Goal: Find specific page/section: Find specific page/section

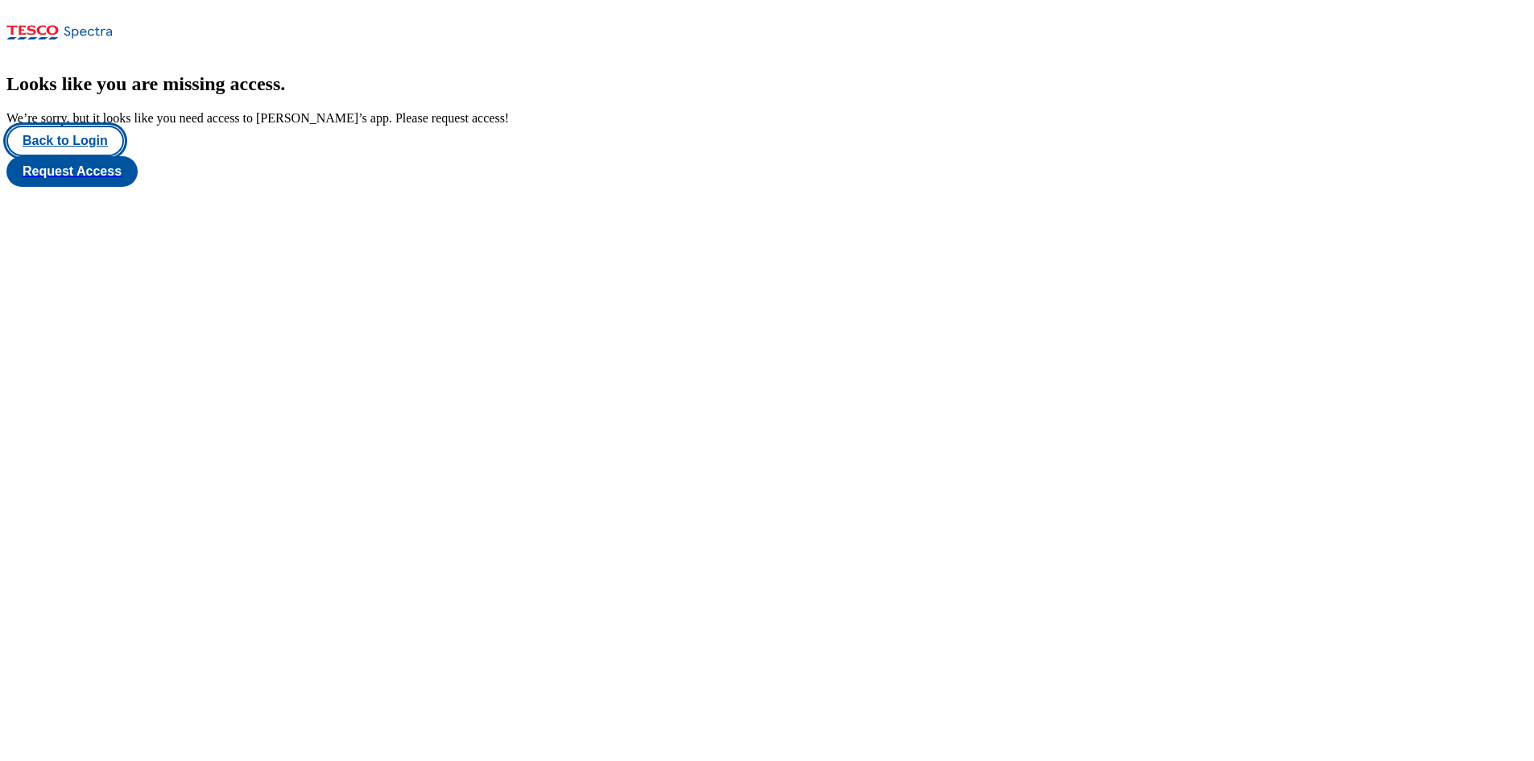
click at [74, 156] on button "Back to Login" at bounding box center [65, 141] width 118 height 31
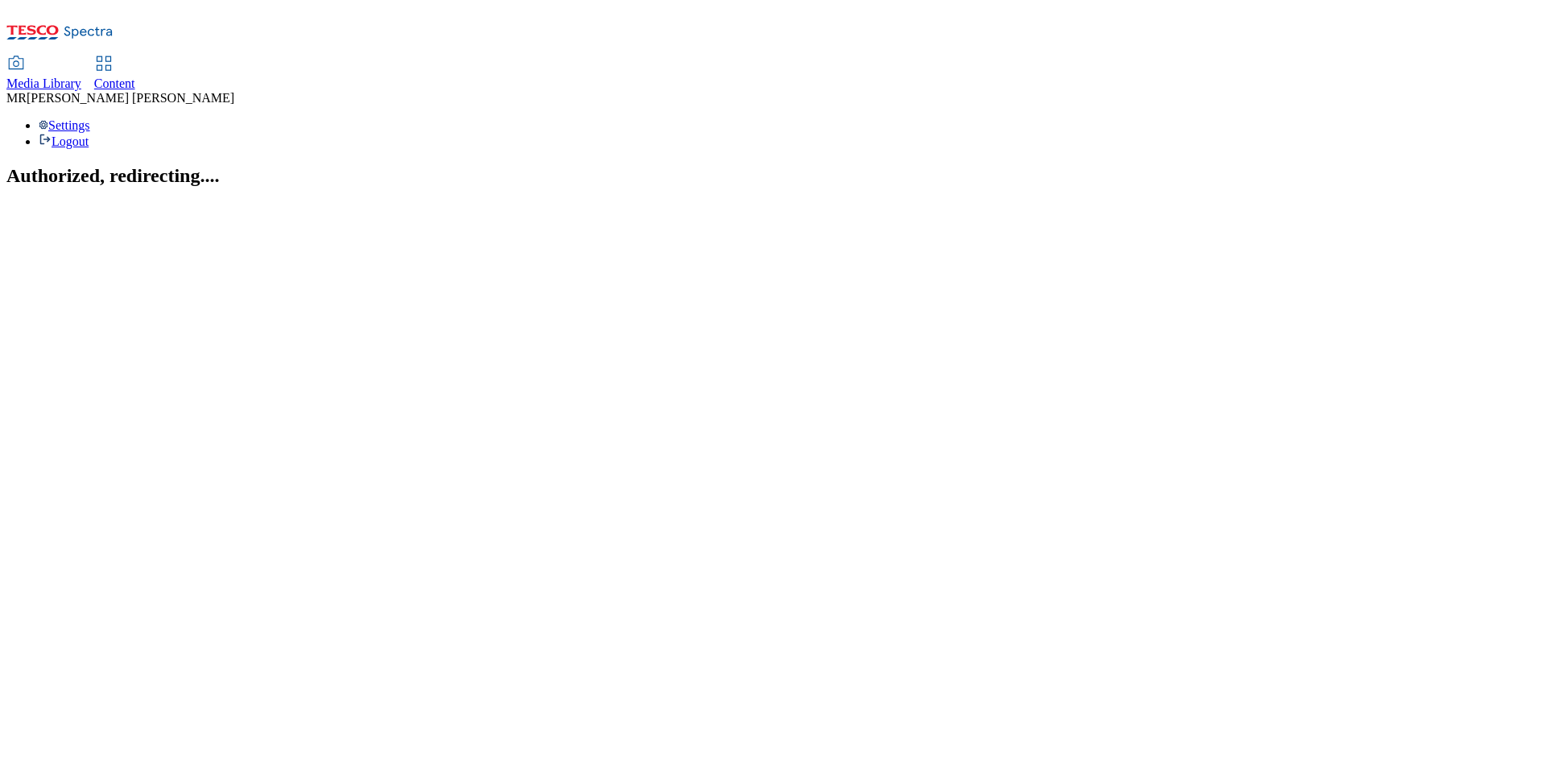
click at [135, 76] on span "Content" at bounding box center [114, 83] width 41 height 14
select select "ghs-uk"
